Goal: Find contact information: Find contact information

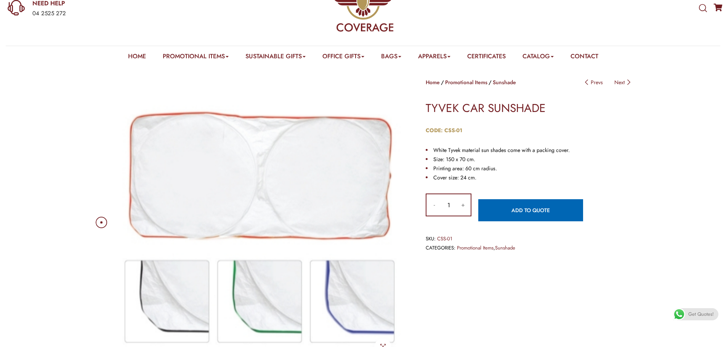
scroll to position [38, 0]
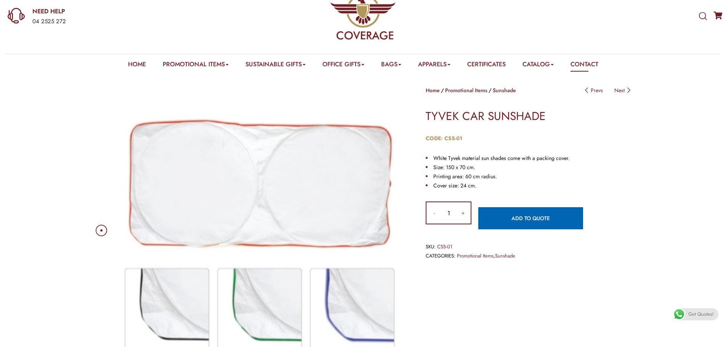
click at [598, 62] on link "Contact" at bounding box center [585, 66] width 28 height 12
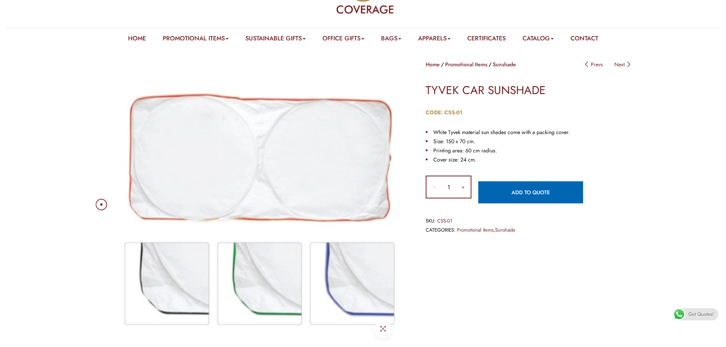
scroll to position [76, 0]
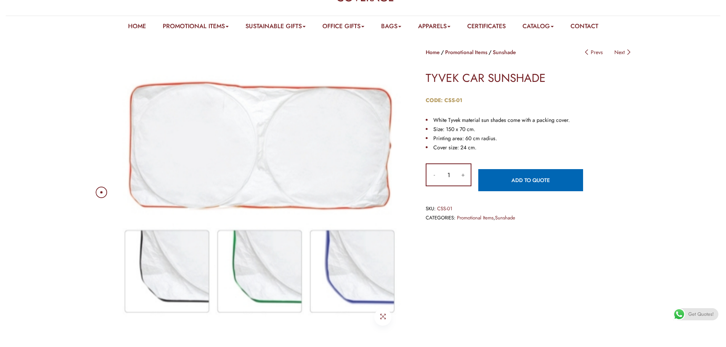
click at [171, 285] on img at bounding box center [259, 193] width 290 height 290
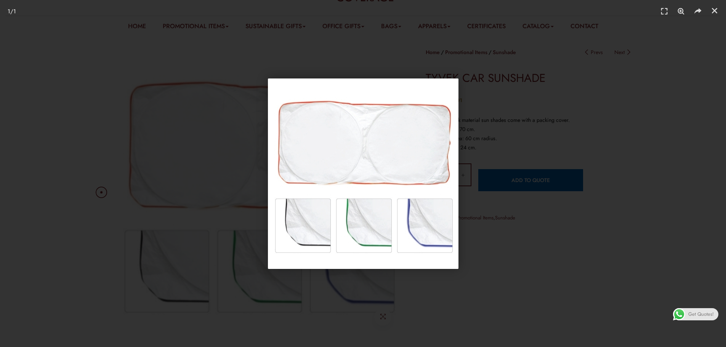
click at [295, 235] on img "1 / 1" at bounding box center [363, 174] width 191 height 191
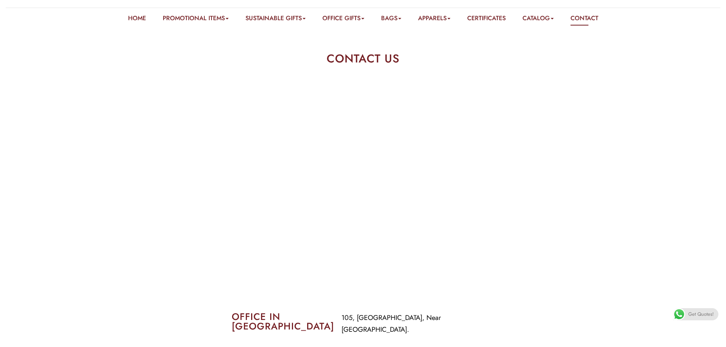
scroll to position [38, 0]
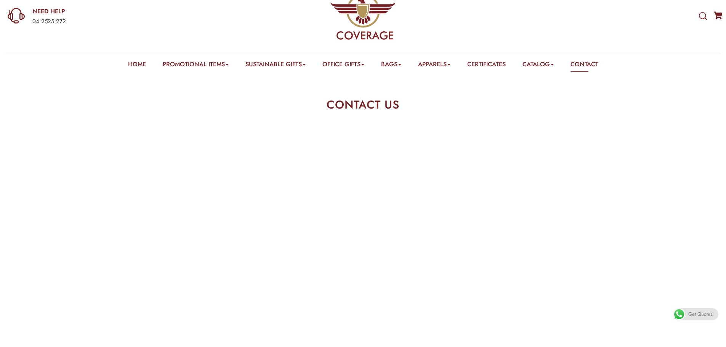
click at [562, 107] on section "CONTACT US" at bounding box center [363, 100] width 726 height 53
